Goal: Information Seeking & Learning: Check status

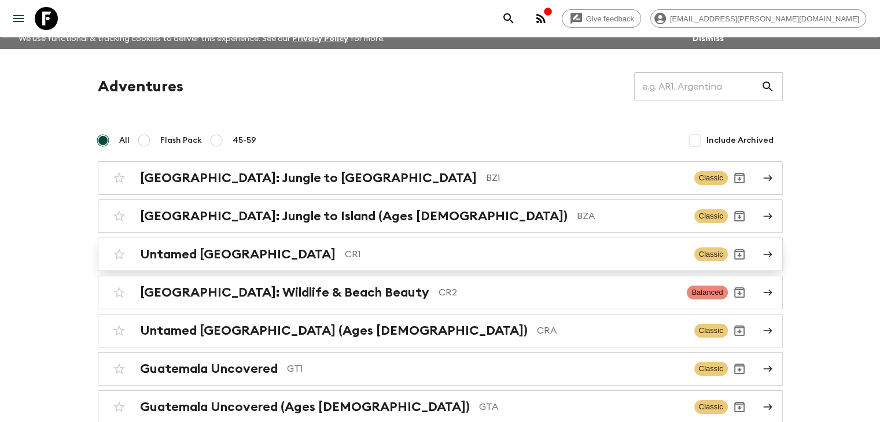
scroll to position [148, 0]
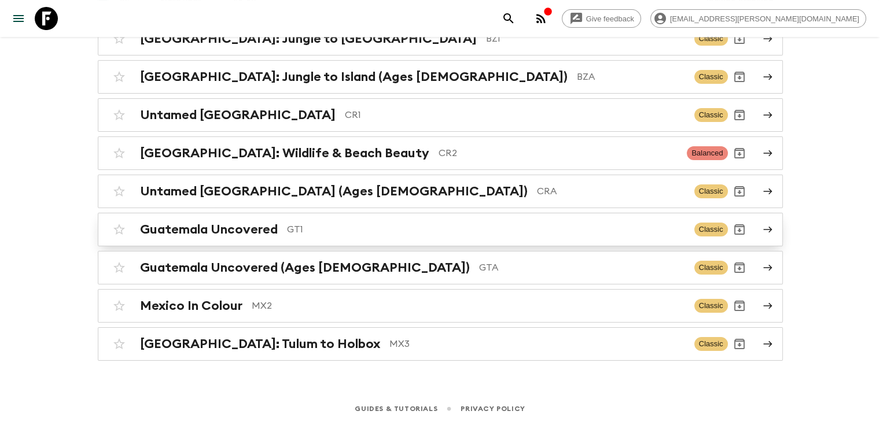
click at [230, 232] on h2 "Guatemala Uncovered" at bounding box center [209, 229] width 138 height 15
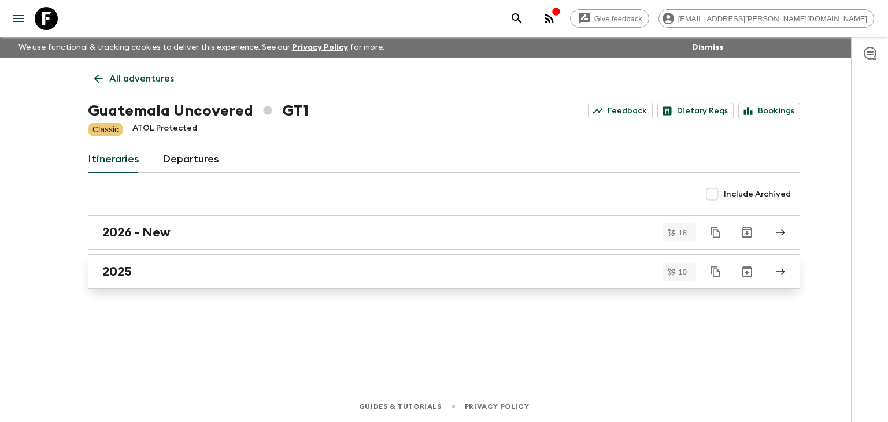
click at [124, 269] on h2 "2025" at bounding box center [116, 271] width 29 height 15
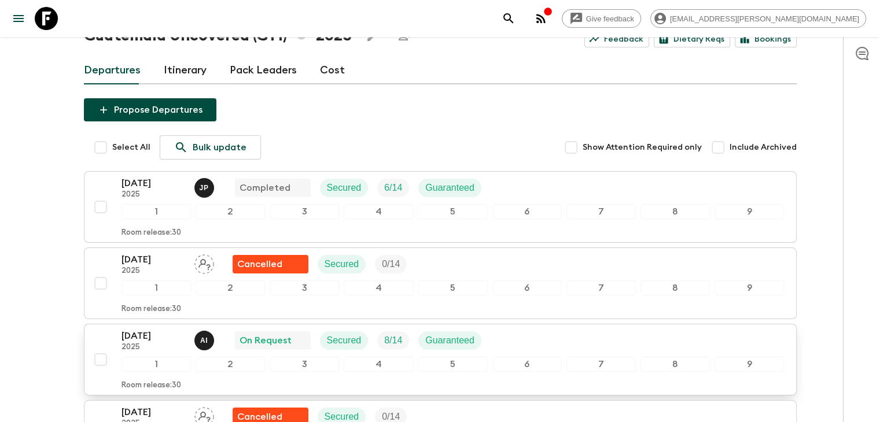
scroll to position [116, 0]
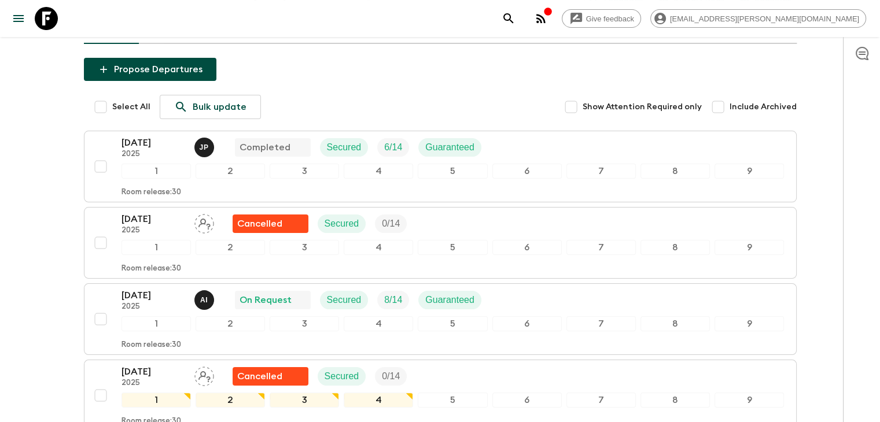
click at [144, 299] on p "[DATE]" at bounding box center [153, 296] width 64 height 14
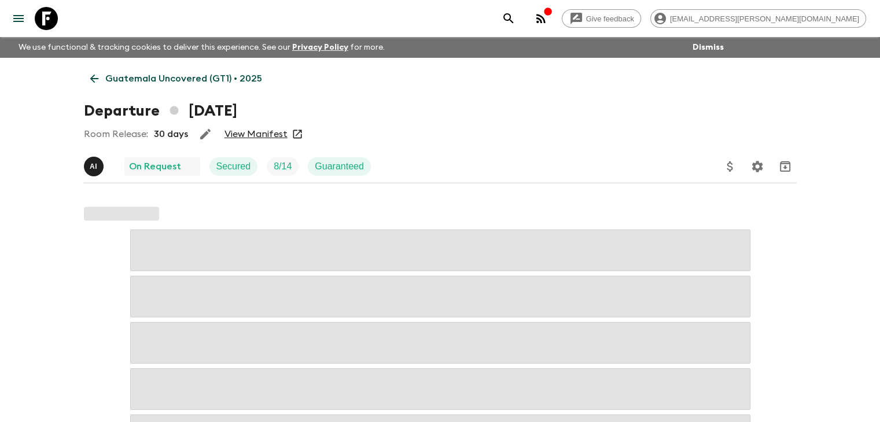
click at [260, 132] on link "View Manifest" at bounding box center [255, 134] width 63 height 12
